Goal: Task Accomplishment & Management: Manage account settings

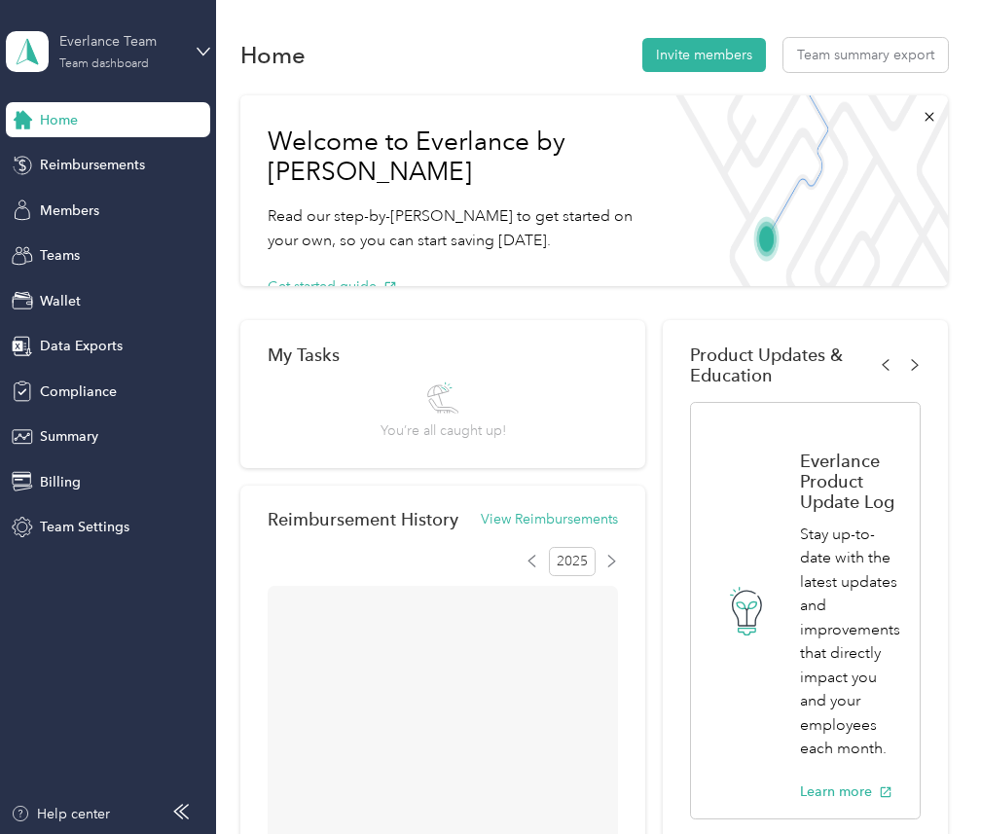
click at [95, 52] on div "Everlance Team" at bounding box center [120, 41] width 122 height 20
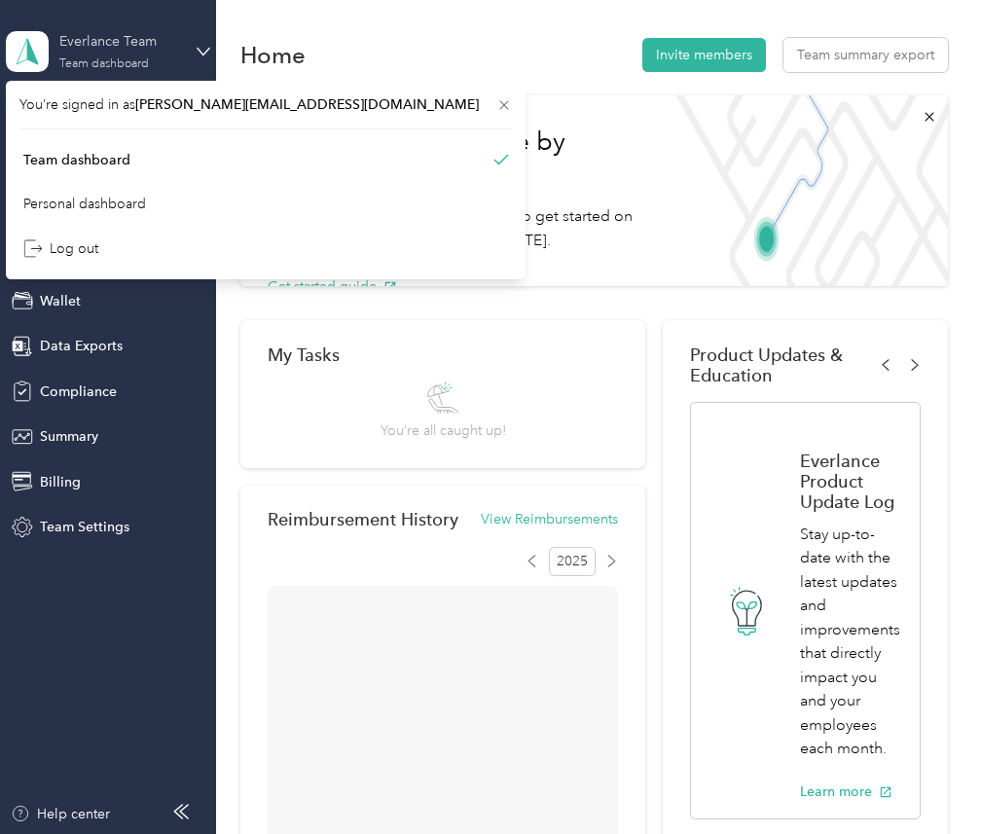
click at [136, 54] on div "Everlance Team Team dashboard" at bounding box center [120, 50] width 122 height 39
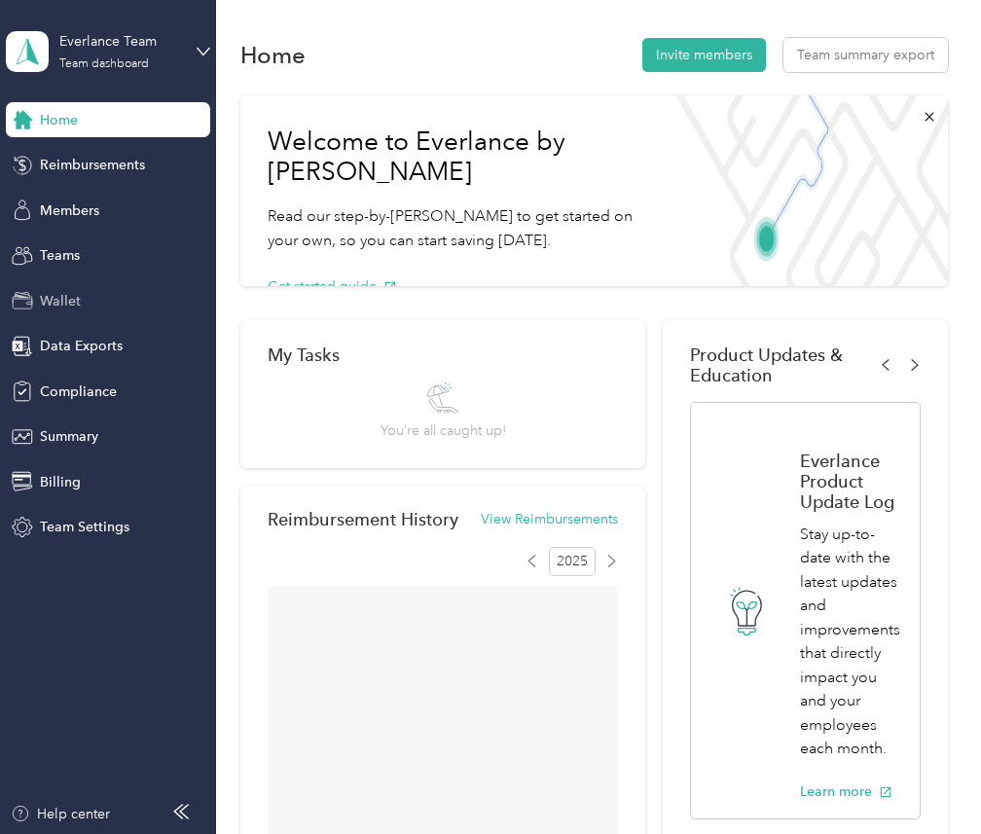
click at [96, 306] on div "Wallet" at bounding box center [108, 300] width 204 height 35
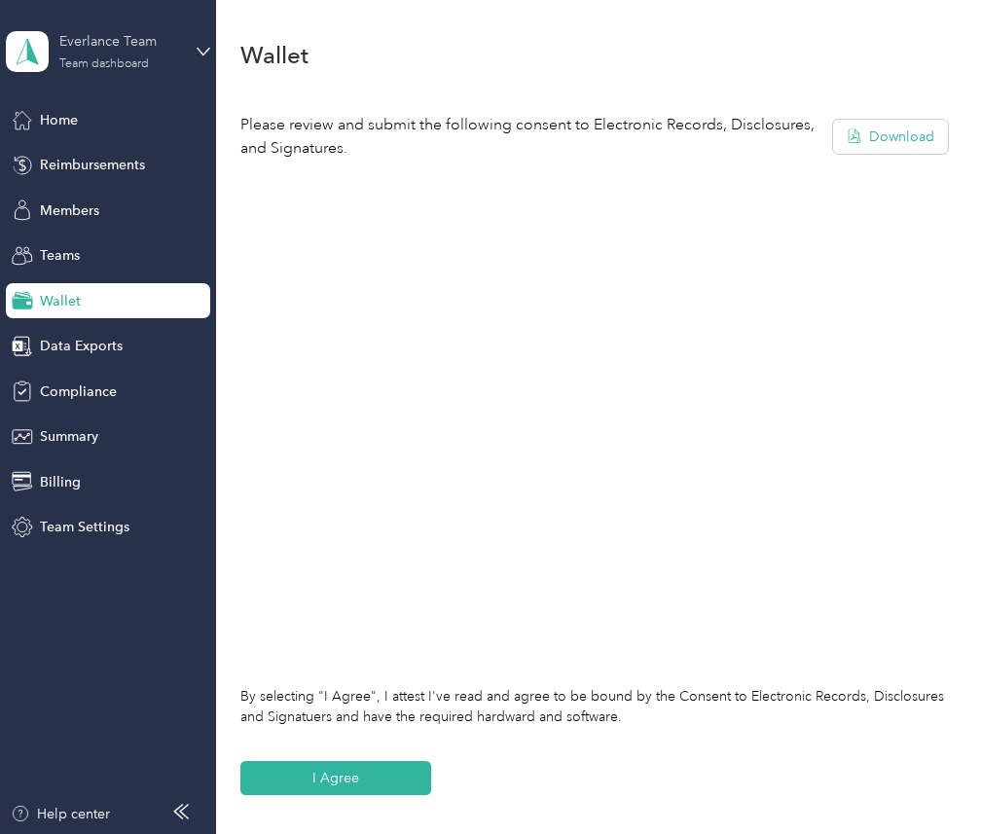
click at [130, 53] on div "Everlance Team Team dashboard" at bounding box center [120, 50] width 122 height 39
click at [209, 250] on div "Log out" at bounding box center [265, 249] width 493 height 34
